Goal: Check status: Check status

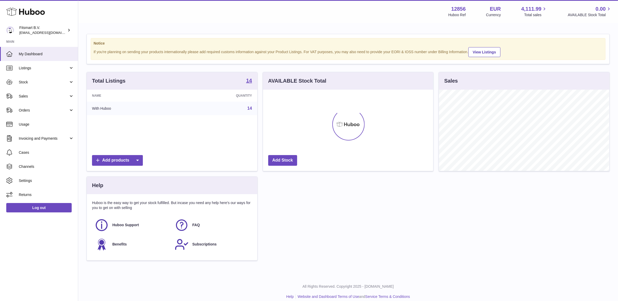
scroll to position [81, 170]
click at [52, 95] on span "Sales" at bounding box center [44, 96] width 50 height 5
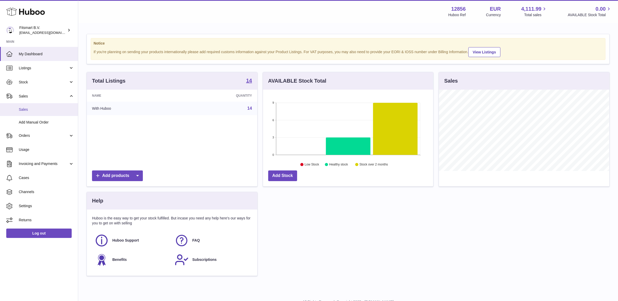
click at [46, 111] on span "Sales" at bounding box center [46, 109] width 55 height 5
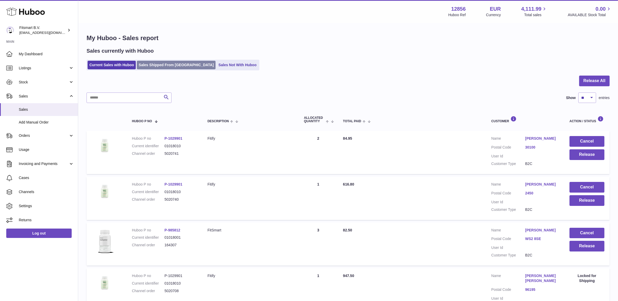
click at [157, 67] on link "Sales Shipped From [GEOGRAPHIC_DATA]" at bounding box center [176, 65] width 79 height 9
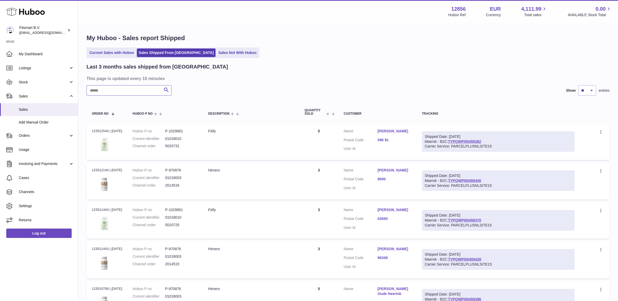
click at [136, 89] on input "text" at bounding box center [129, 90] width 85 height 10
type input "*****"
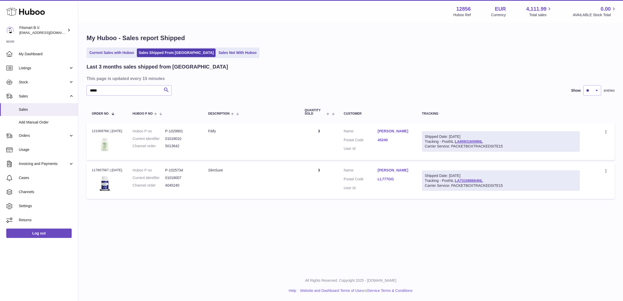
click at [183, 141] on dd "01018010" at bounding box center [181, 138] width 33 height 5
click at [181, 145] on dd "5013642" at bounding box center [181, 146] width 33 height 5
copy dd "5013642"
click at [92, 129] on div "Order no 121069768 | [DATE]" at bounding box center [107, 131] width 31 height 5
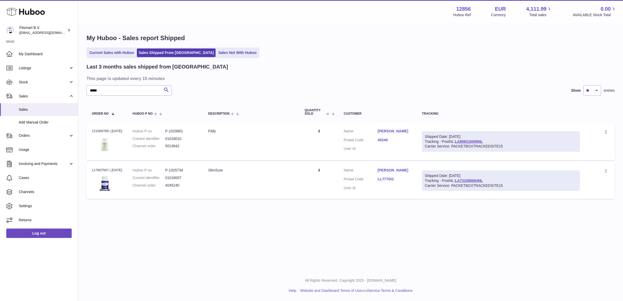
click at [92, 129] on div "Order no 121069768 | [DATE]" at bounding box center [107, 131] width 31 height 5
copy div "121069768"
click at [116, 95] on input "*****" at bounding box center [129, 90] width 85 height 10
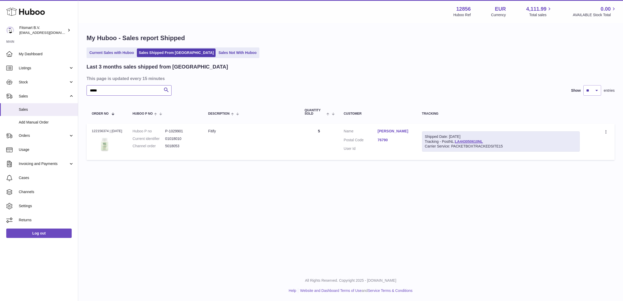
type input "*****"
click at [179, 145] on dd "5018053" at bounding box center [181, 146] width 33 height 5
copy dd "5018053"
click at [93, 130] on div "Order no 122156374 | [DATE]" at bounding box center [107, 131] width 31 height 5
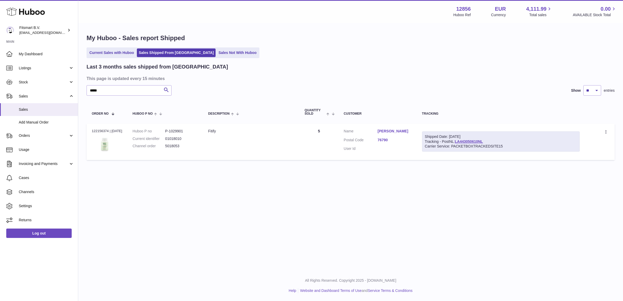
click at [93, 130] on div "Order no 122156374 | [DATE]" at bounding box center [107, 131] width 31 height 5
copy div "122156374"
